Goal: Connect with others: Connect with other users

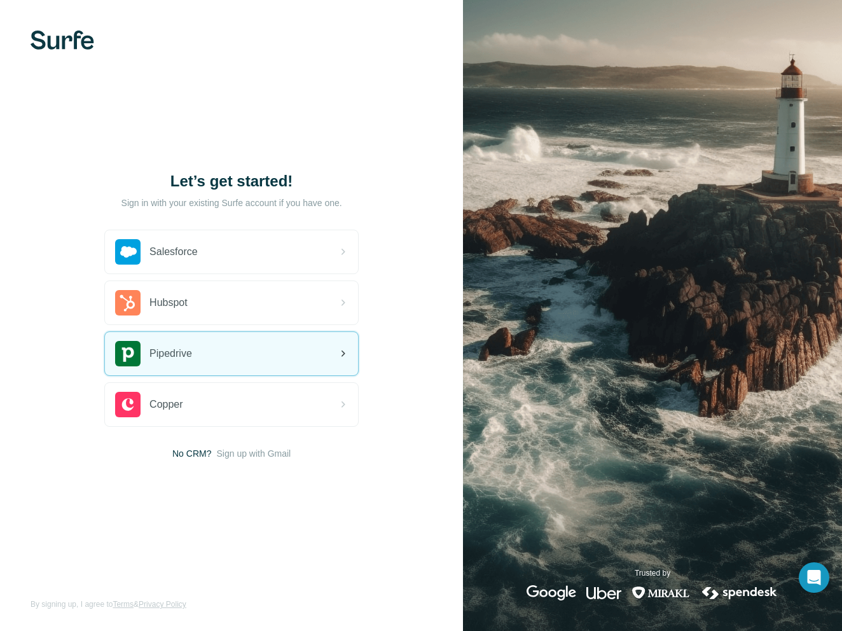
click at [239, 346] on div "Pipedrive" at bounding box center [231, 353] width 253 height 43
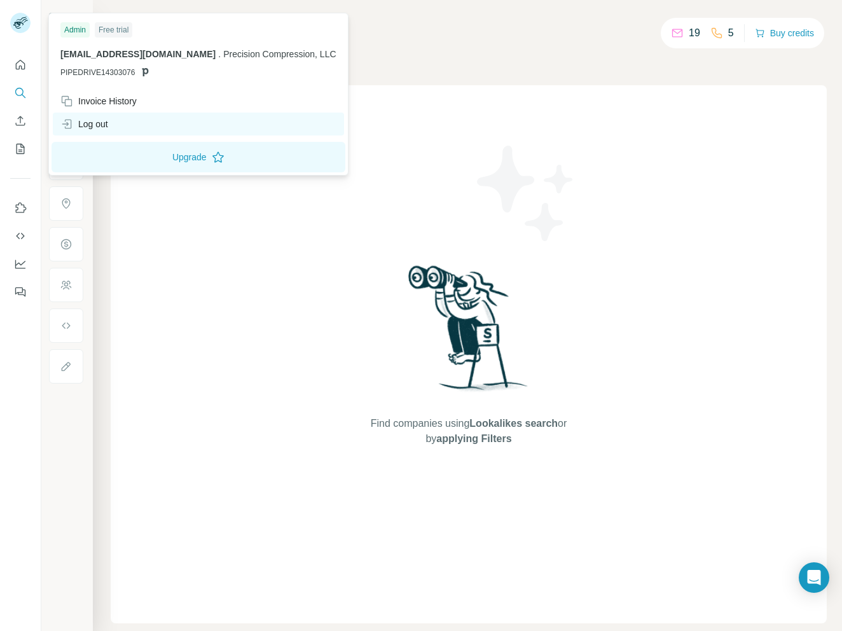
click at [137, 118] on div "Log out" at bounding box center [198, 124] width 291 height 23
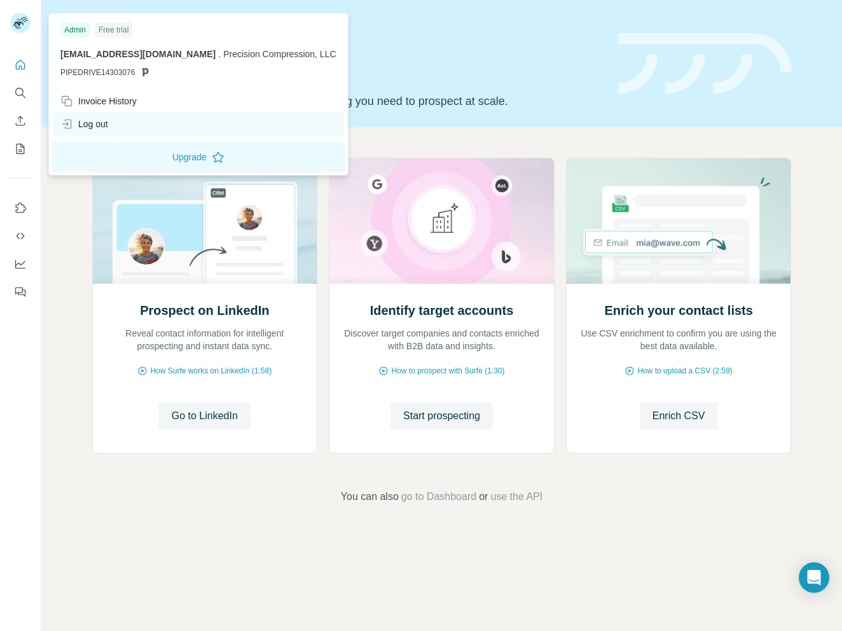
click at [104, 123] on div "Log out" at bounding box center [84, 124] width 48 height 13
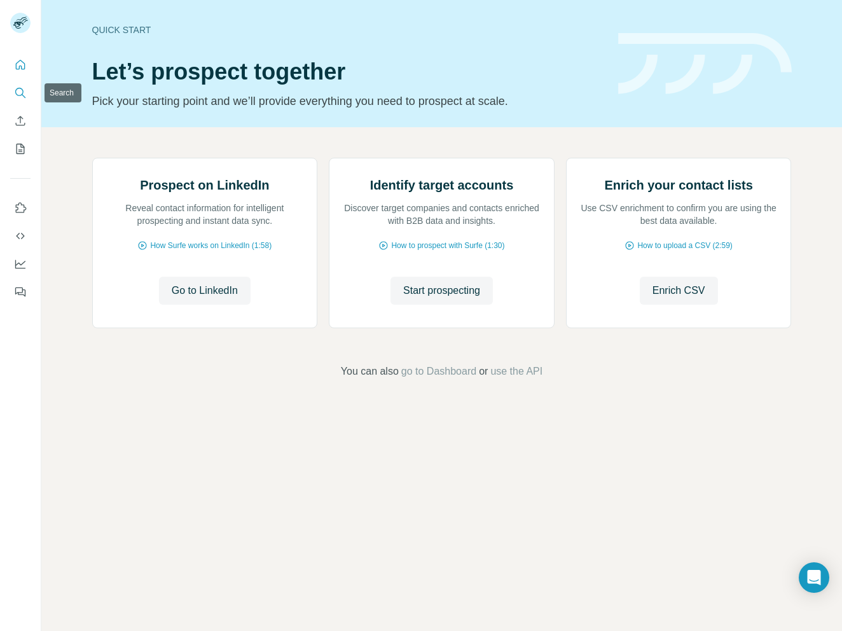
click at [18, 90] on icon "Search" at bounding box center [20, 92] width 13 height 13
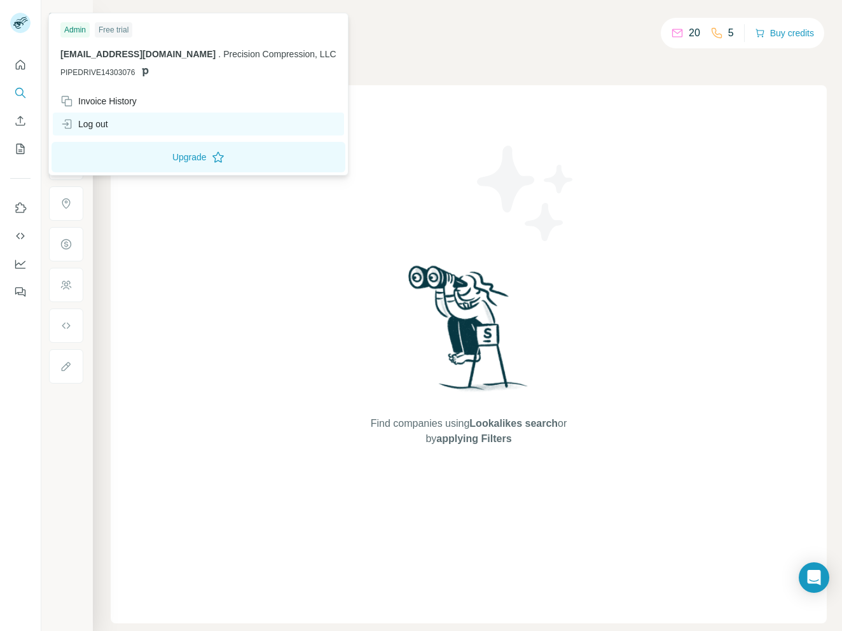
click at [122, 121] on div "Log out" at bounding box center [198, 124] width 291 height 23
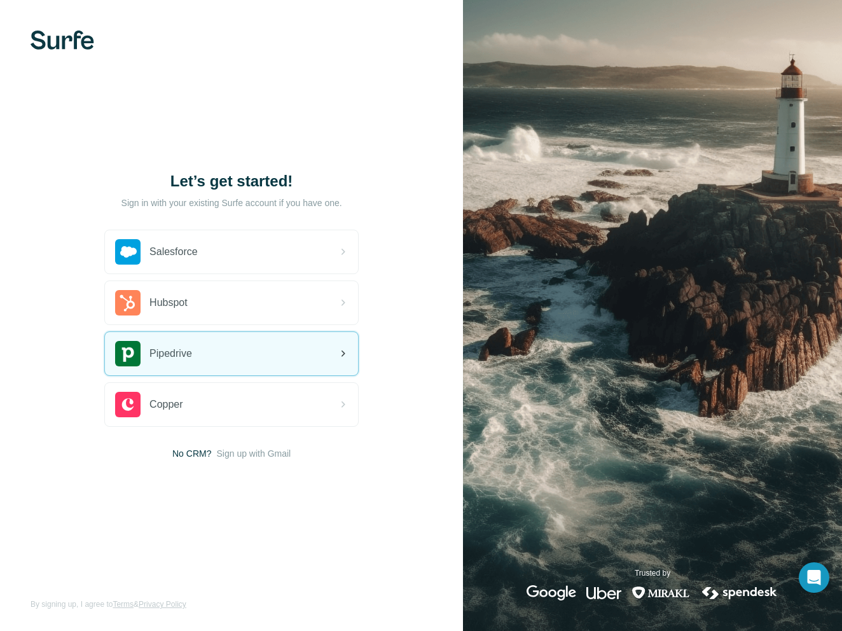
click at [230, 358] on div "Pipedrive" at bounding box center [231, 353] width 253 height 43
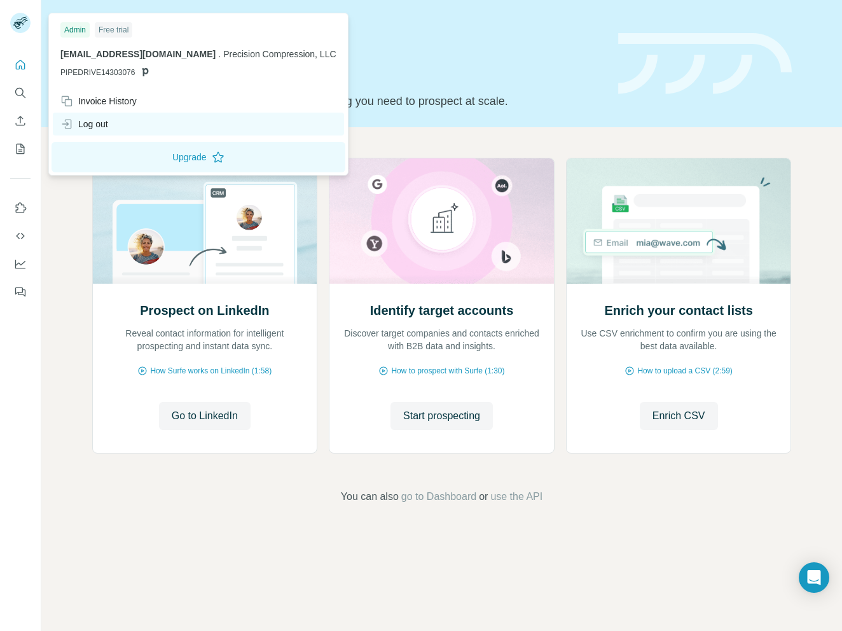
click at [123, 125] on div "Log out" at bounding box center [198, 124] width 291 height 23
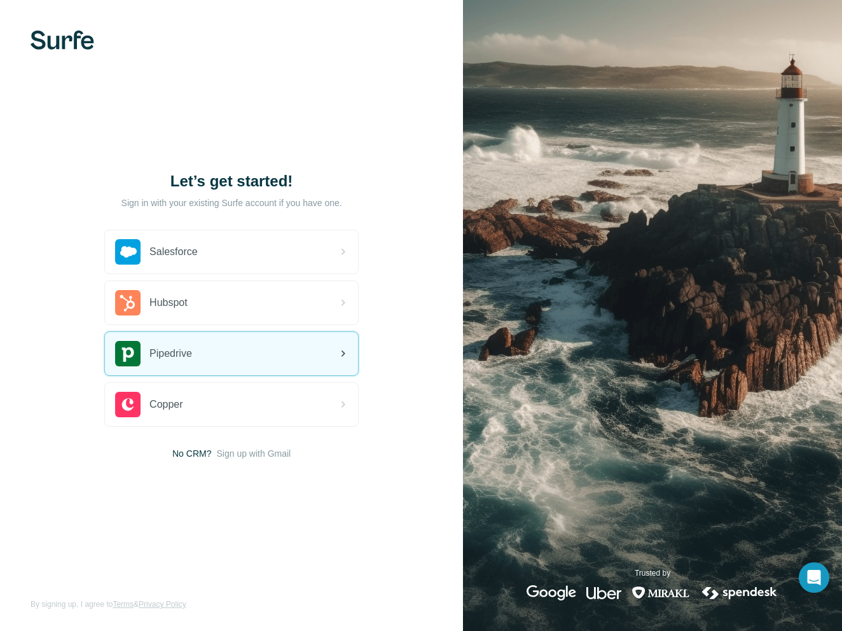
click at [228, 345] on div "Pipedrive" at bounding box center [231, 353] width 253 height 43
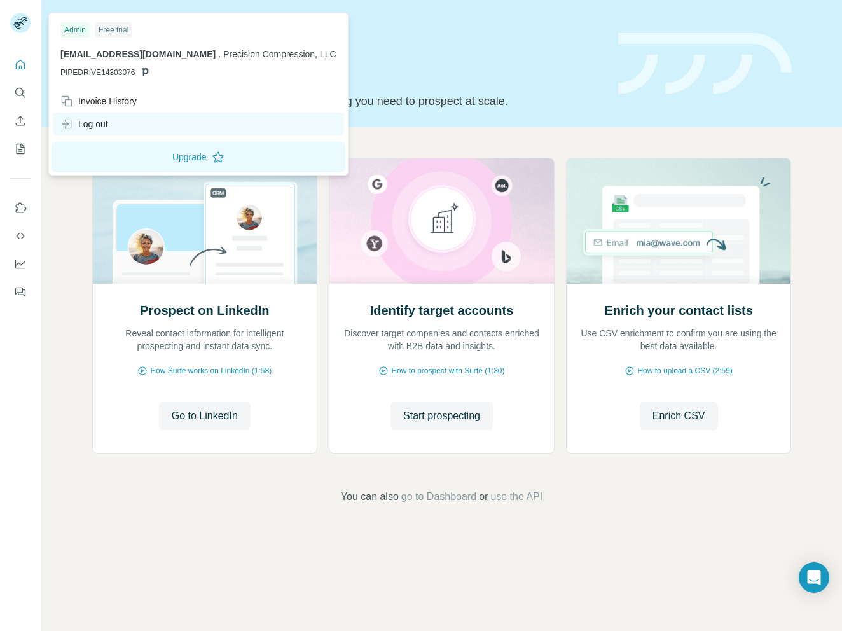
click at [79, 121] on div "Log out" at bounding box center [84, 124] width 48 height 13
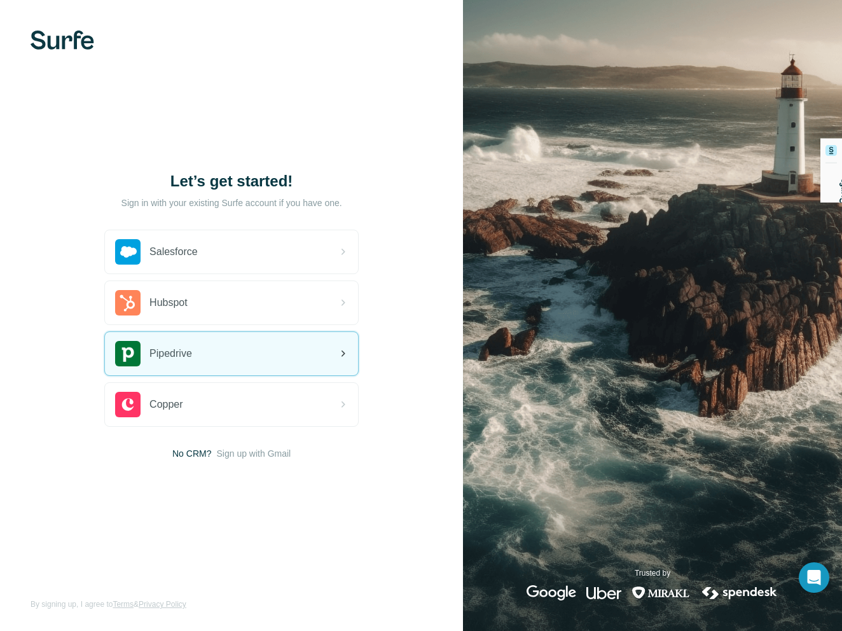
click at [339, 358] on div "Pipedrive" at bounding box center [231, 353] width 253 height 43
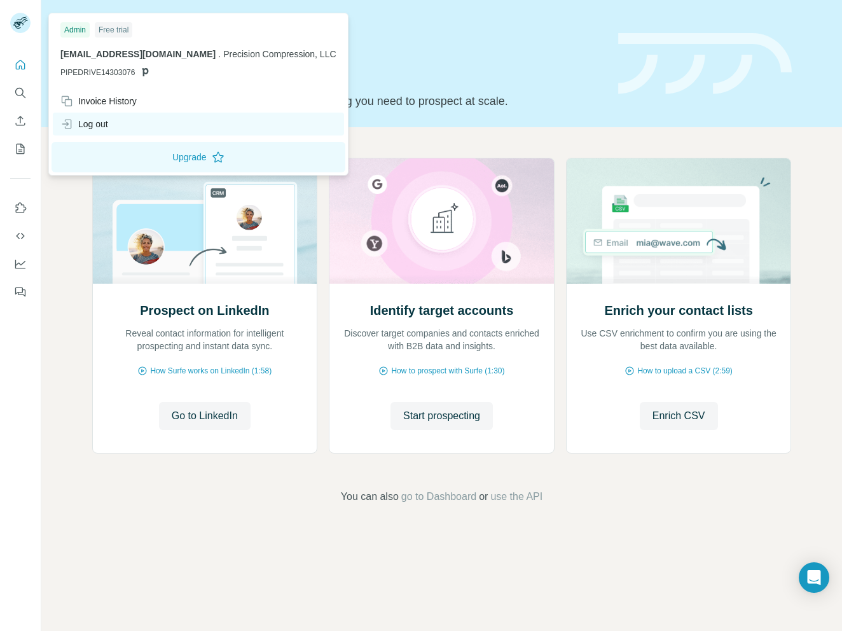
click at [98, 121] on div "Log out" at bounding box center [84, 124] width 48 height 13
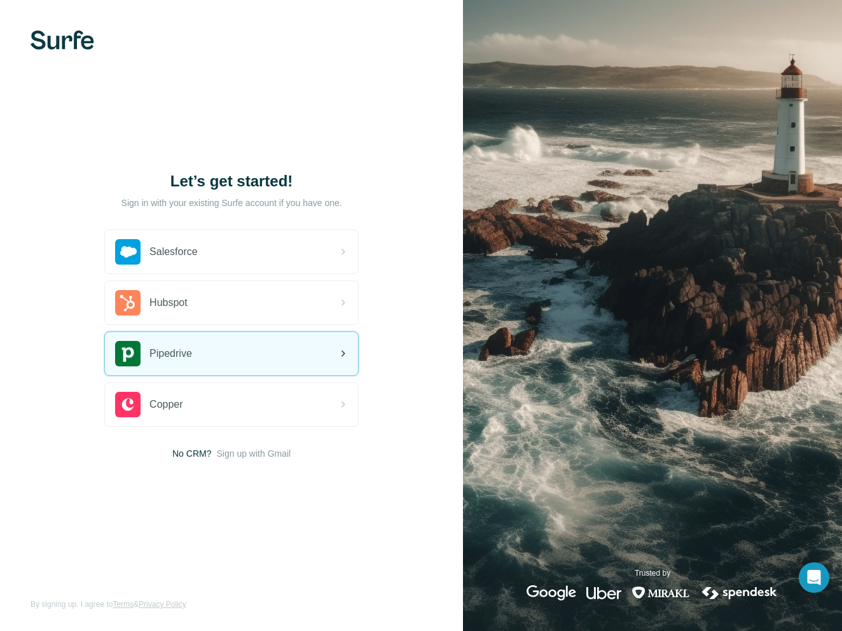
click at [218, 347] on div "Pipedrive" at bounding box center [231, 353] width 253 height 43
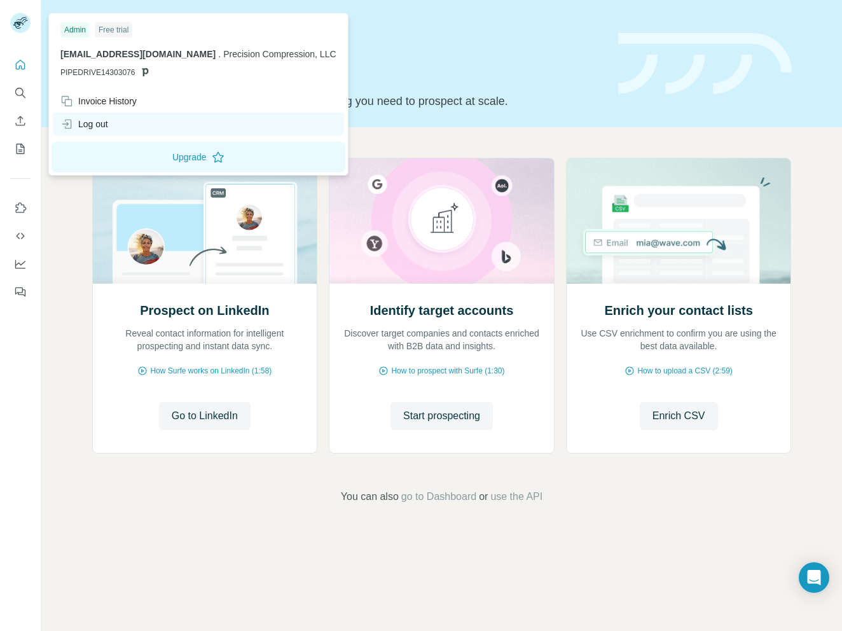
click at [120, 126] on div "Log out" at bounding box center [198, 124] width 291 height 23
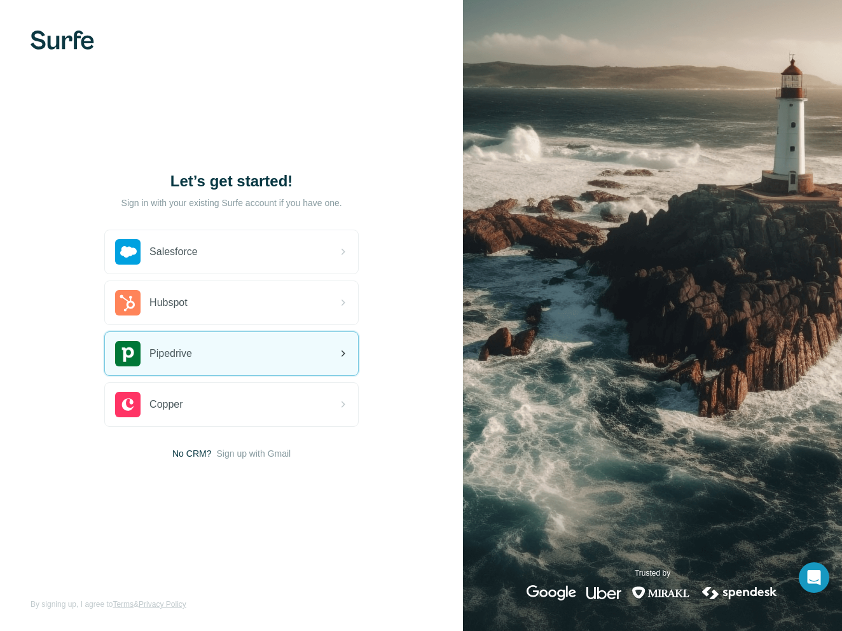
click at [269, 351] on div "Pipedrive" at bounding box center [231, 353] width 253 height 43
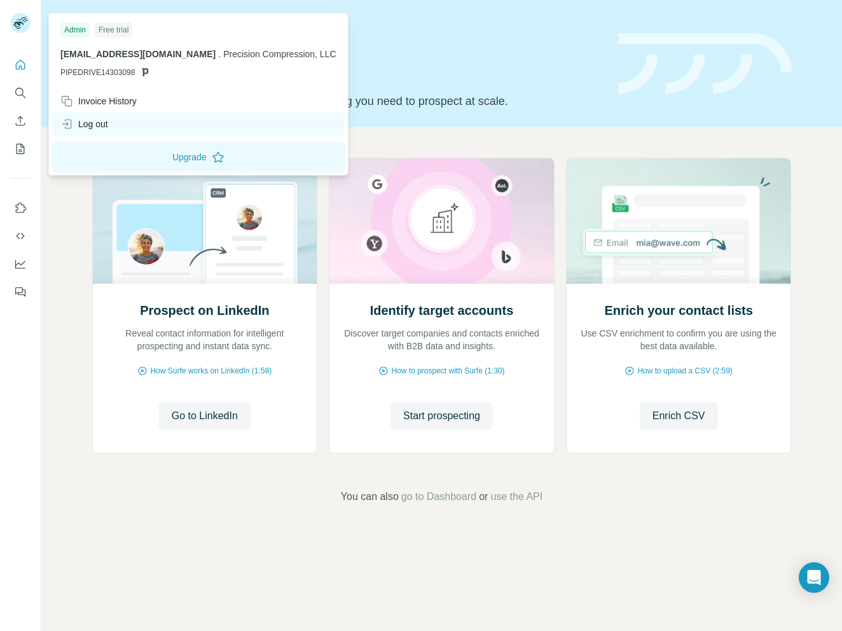
click at [114, 123] on div "Log out" at bounding box center [198, 124] width 291 height 23
click at [89, 122] on html "Quick start Let’s prospect together Pick your starting point and we’ll provide …" at bounding box center [421, 315] width 842 height 631
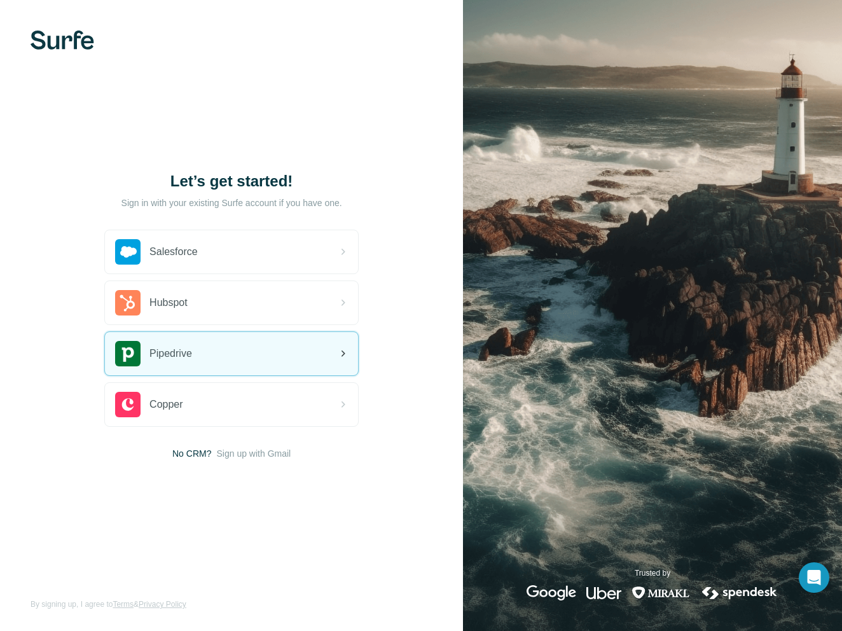
click at [234, 344] on div "Pipedrive" at bounding box center [231, 353] width 253 height 43
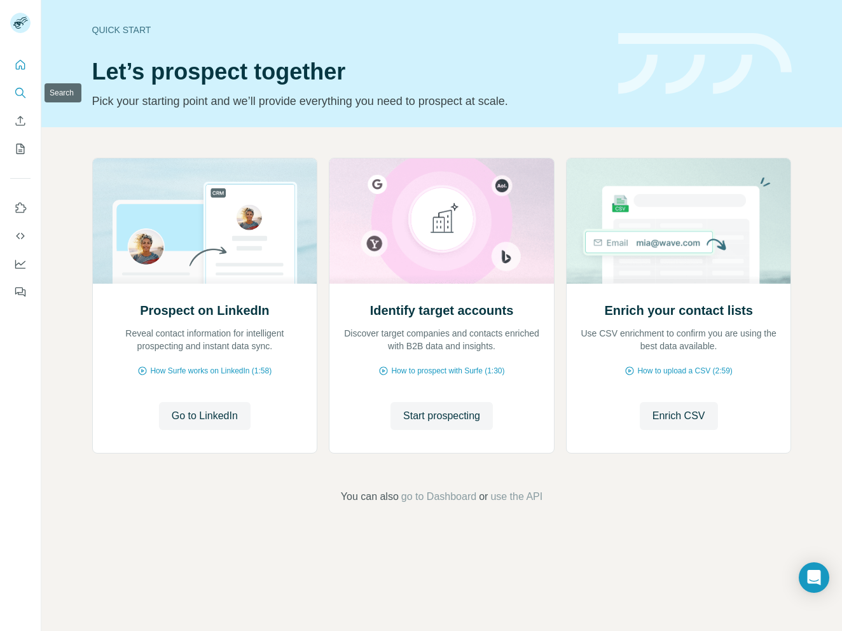
click at [27, 97] on button "Search" at bounding box center [20, 92] width 20 height 23
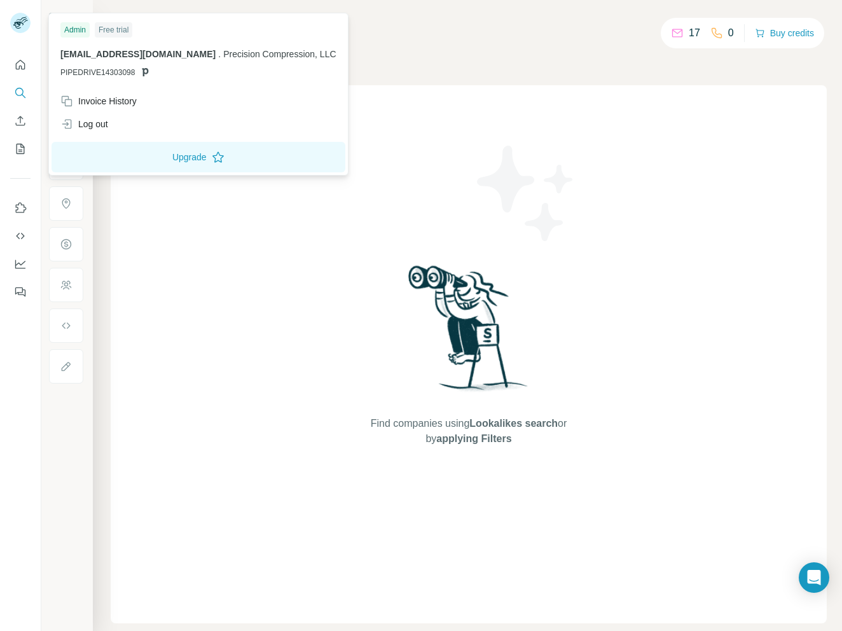
click at [15, 32] on div at bounding box center [20, 23] width 20 height 20
click at [85, 123] on div "Log out" at bounding box center [84, 124] width 48 height 13
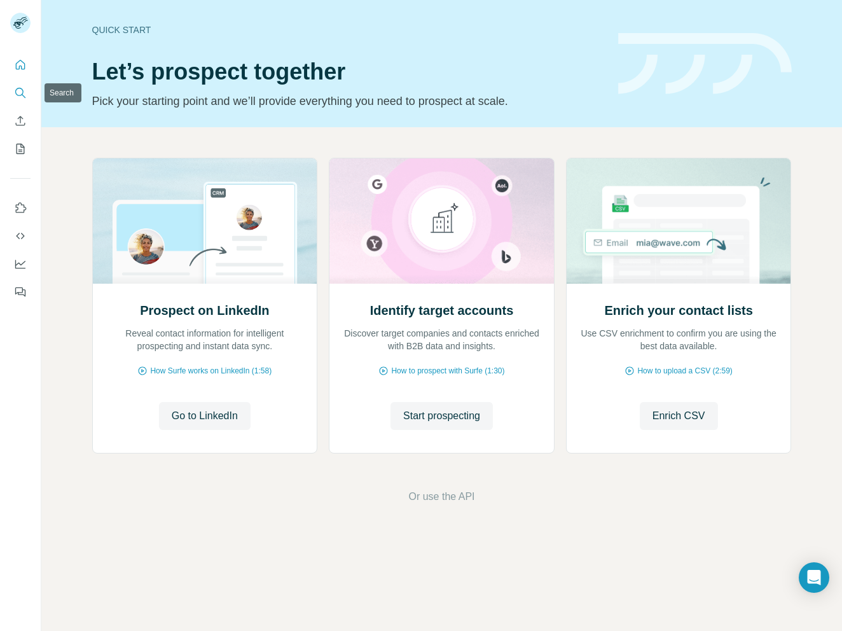
click at [11, 94] on button "Search" at bounding box center [20, 92] width 20 height 23
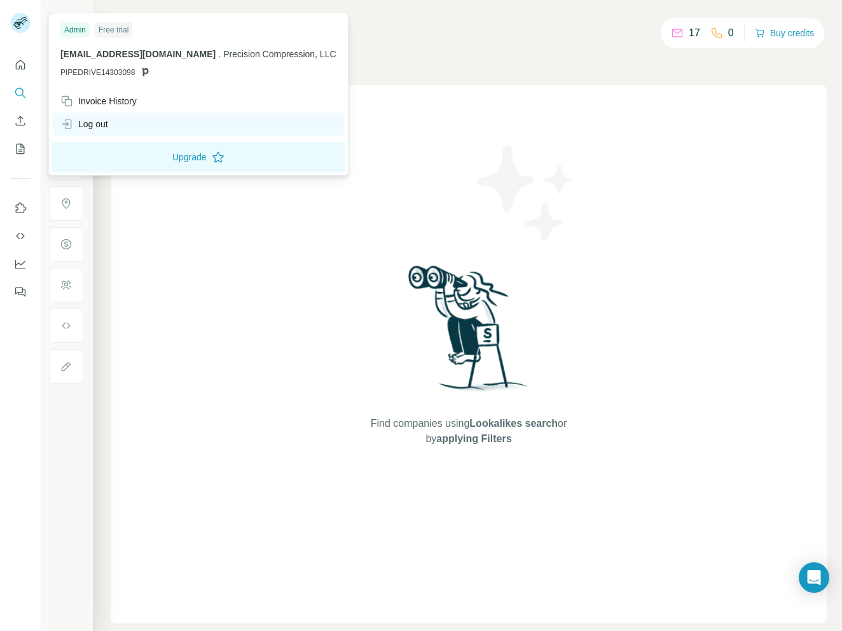
click at [127, 119] on div "Log out" at bounding box center [198, 124] width 291 height 23
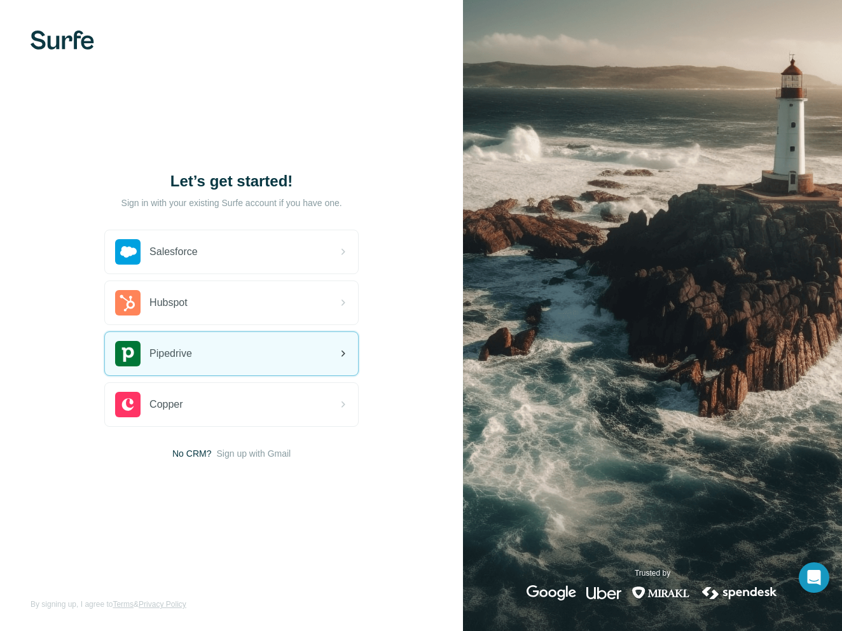
click at [200, 348] on div "Pipedrive" at bounding box center [231, 353] width 253 height 43
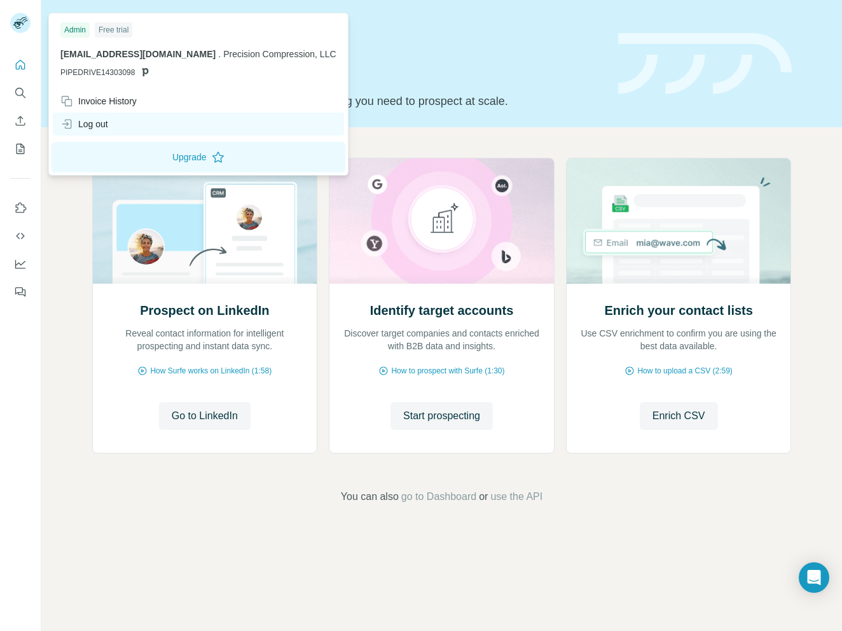
click at [97, 116] on div "Log out" at bounding box center [198, 124] width 291 height 23
click at [108, 124] on div "Log out" at bounding box center [84, 124] width 48 height 13
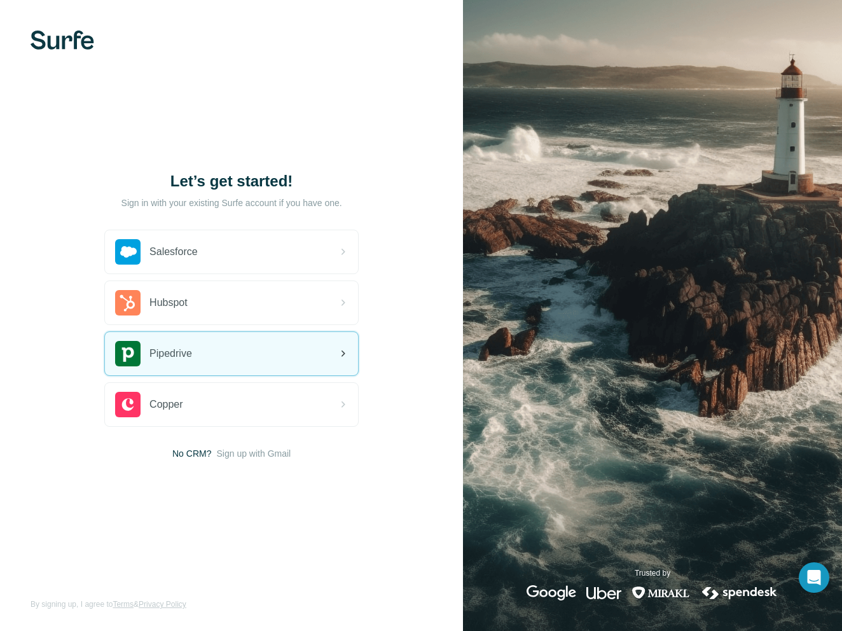
click at [243, 350] on div "Pipedrive" at bounding box center [231, 353] width 253 height 43
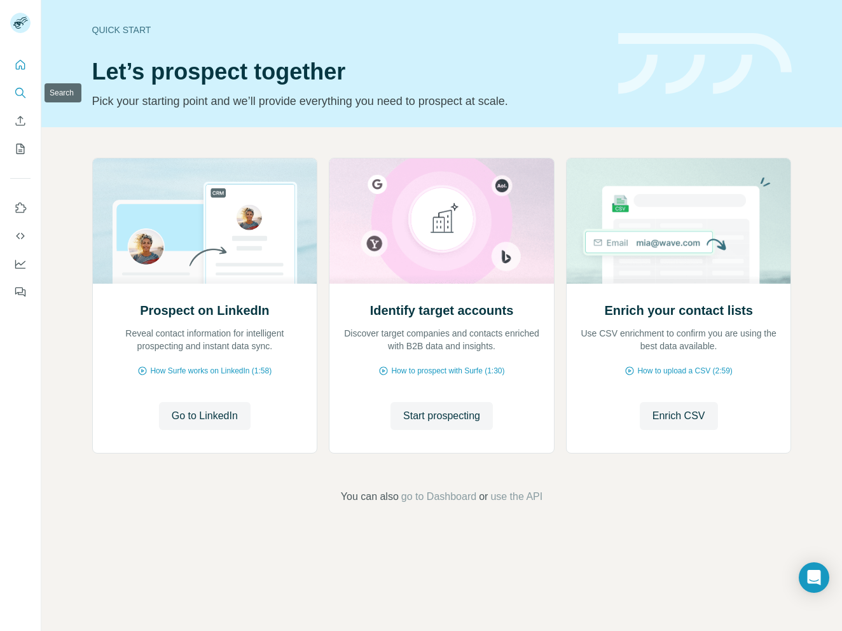
click at [20, 101] on button "Search" at bounding box center [20, 92] width 20 height 23
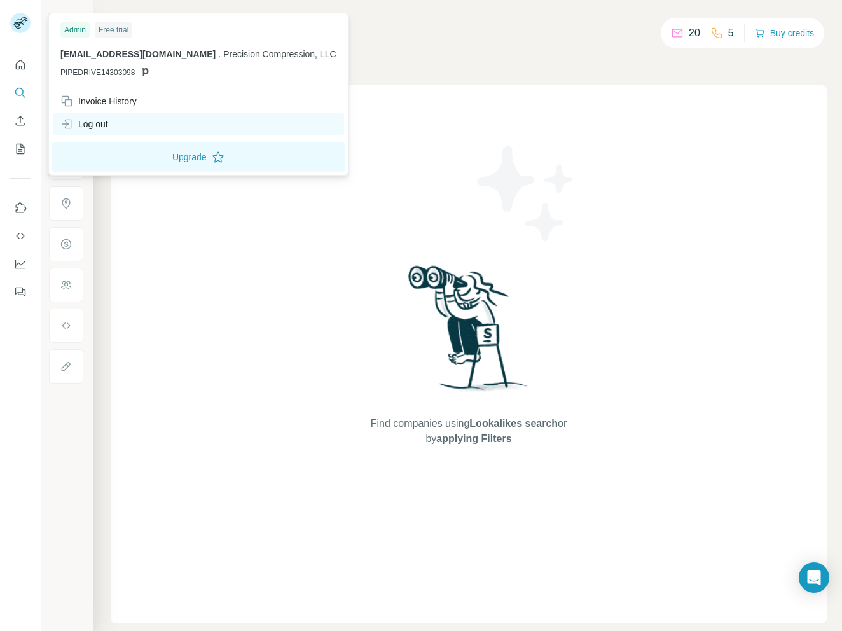
click at [118, 121] on div "Log out" at bounding box center [198, 124] width 291 height 23
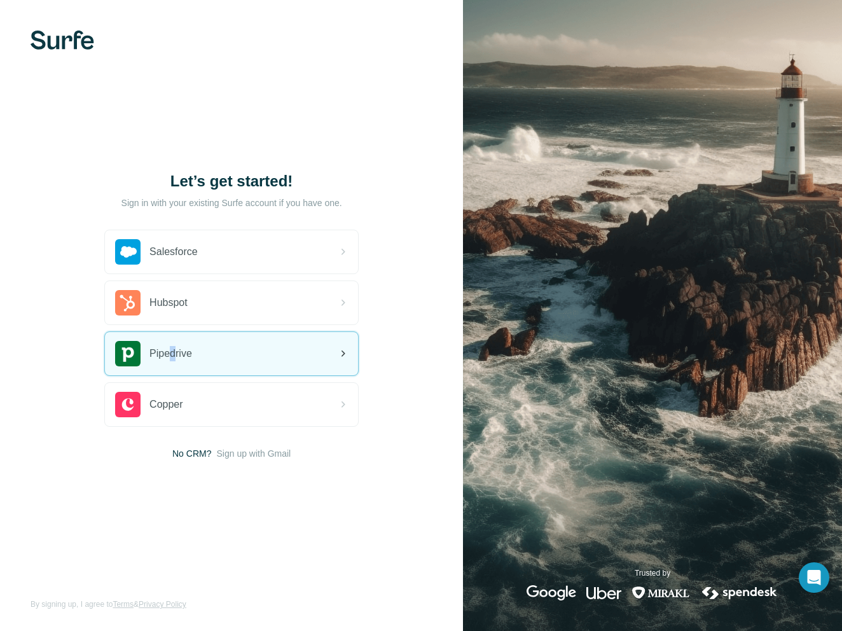
click at [174, 362] on div "Pipedrive" at bounding box center [153, 353] width 77 height 25
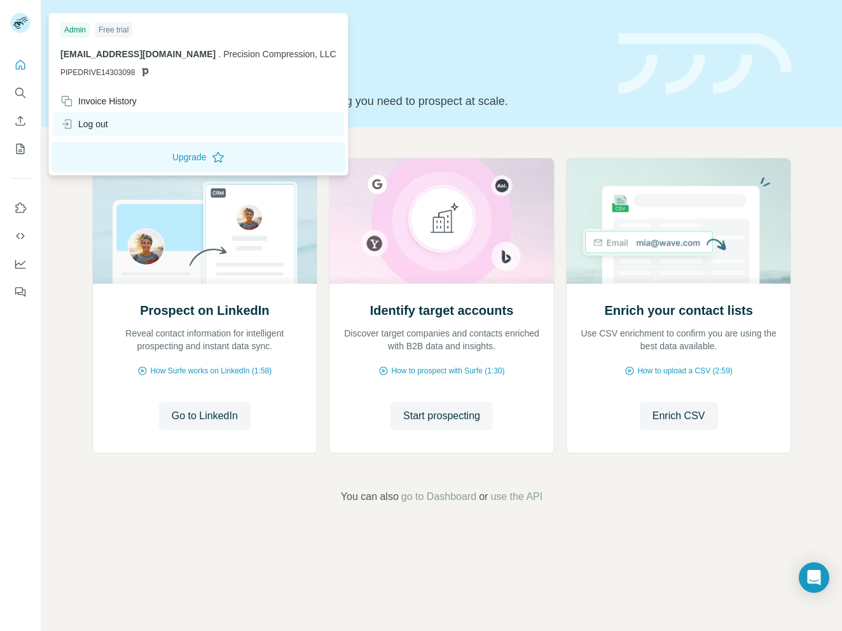
click at [95, 124] on div "Log out" at bounding box center [84, 124] width 48 height 13
